Goal: Task Accomplishment & Management: Manage account settings

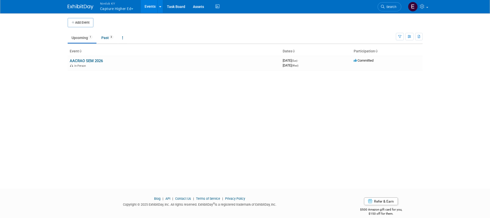
click at [131, 9] on button "Nimlok KY Capture Higher Ed" at bounding box center [120, 6] width 40 height 13
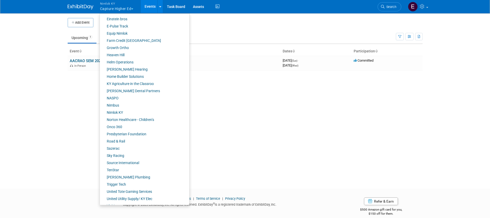
scroll to position [143, 0]
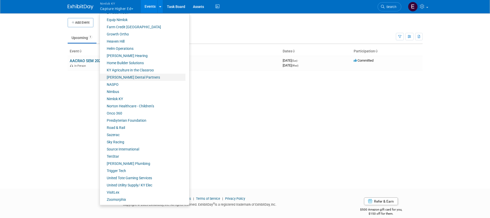
click at [125, 77] on link "[PERSON_NAME] Dental Partners" at bounding box center [143, 77] width 86 height 7
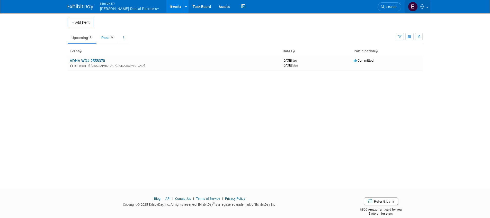
click at [425, 7] on icon at bounding box center [423, 6] width 6 height 5
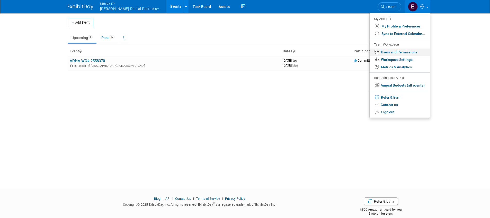
click at [395, 51] on link "Users and Permissions" at bounding box center [400, 52] width 60 height 7
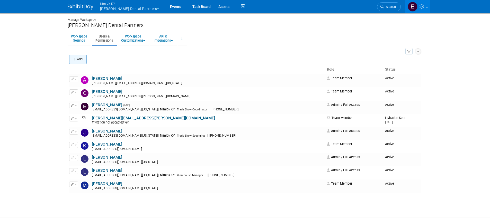
click at [85, 63] on button "Add" at bounding box center [77, 59] width 17 height 9
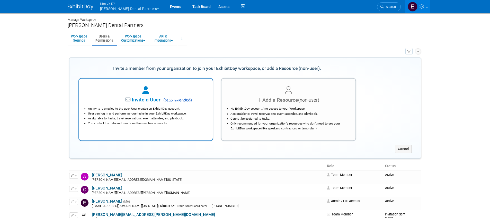
click at [169, 96] on div "Invite a User ( recommended )" at bounding box center [145, 99] width 121 height 7
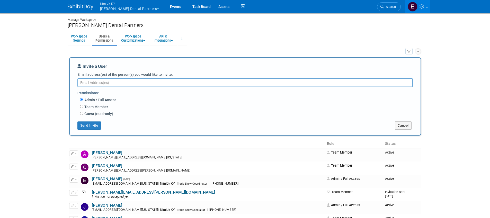
paste textarea "heather.thomason@mdpweb.net"
type textarea "heather.thomason@mdpweb.net"
click at [104, 107] on label "Team Member" at bounding box center [95, 106] width 25 height 5
click at [83, 107] on input "Team Member" at bounding box center [81, 106] width 3 height 3
radio input "true"
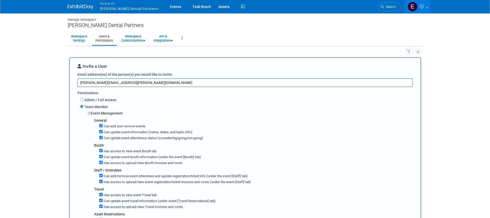
click at [59, 129] on body "Nimlok KY Mortenson Dental Partners Explore: My Workspaces 43 Go to Workspace: …" at bounding box center [245, 109] width 490 height 218
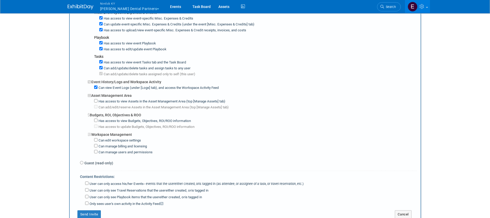
scroll to position [325, 0]
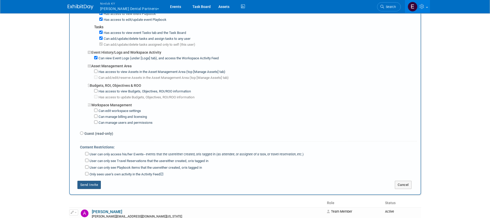
click at [85, 187] on button "Send Invite" at bounding box center [89, 185] width 24 height 8
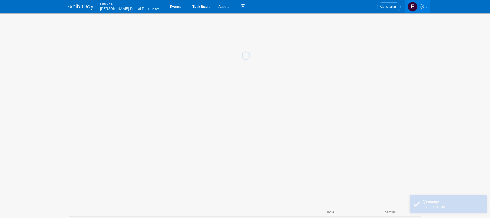
scroll to position [0, 0]
